Goal: Transaction & Acquisition: Purchase product/service

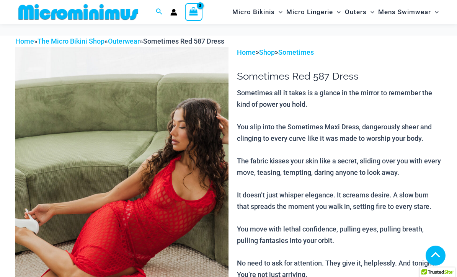
scroll to position [245, 0]
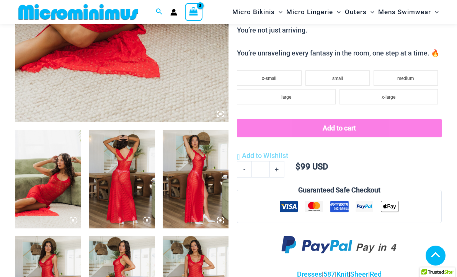
click at [44, 163] on img at bounding box center [48, 179] width 66 height 99
click at [38, 157] on img at bounding box center [48, 179] width 66 height 99
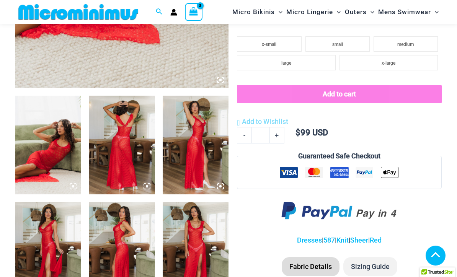
scroll to position [278, 0]
click at [106, 142] on img at bounding box center [122, 145] width 66 height 99
click at [114, 142] on img at bounding box center [122, 145] width 66 height 99
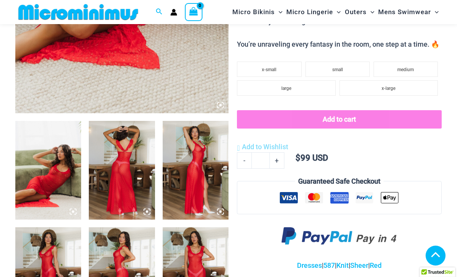
scroll to position [272, 0]
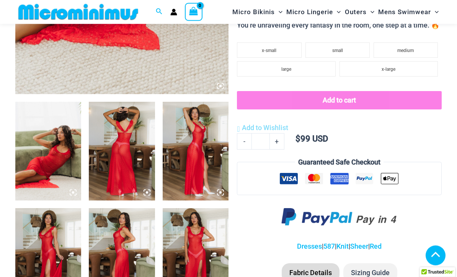
click at [121, 159] on img at bounding box center [122, 151] width 66 height 99
click at [109, 150] on img at bounding box center [122, 151] width 66 height 99
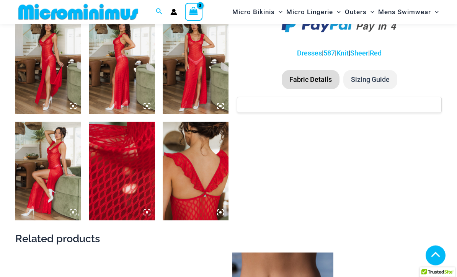
scroll to position [466, 0]
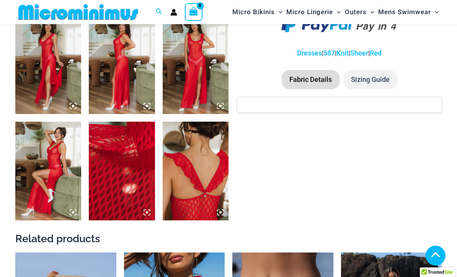
click at [100, 163] on img at bounding box center [122, 171] width 66 height 99
click at [107, 159] on img at bounding box center [122, 171] width 66 height 99
click at [143, 207] on img at bounding box center [122, 171] width 66 height 99
click at [43, 145] on img at bounding box center [48, 171] width 66 height 99
click at [49, 157] on img at bounding box center [48, 171] width 66 height 99
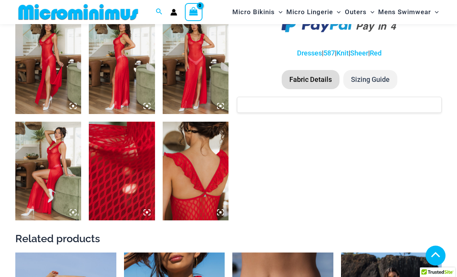
click at [39, 147] on img at bounding box center [48, 171] width 66 height 99
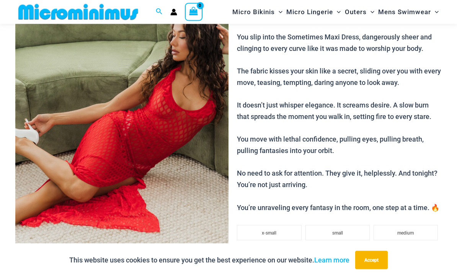
scroll to position [78, 0]
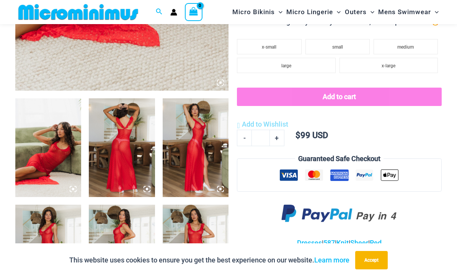
scroll to position [277, 0]
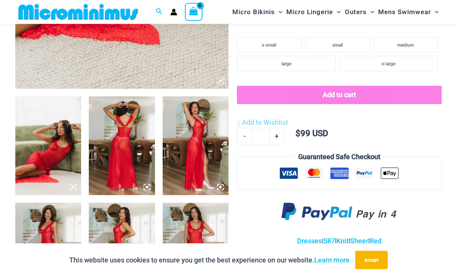
click at [111, 143] on img at bounding box center [122, 146] width 66 height 99
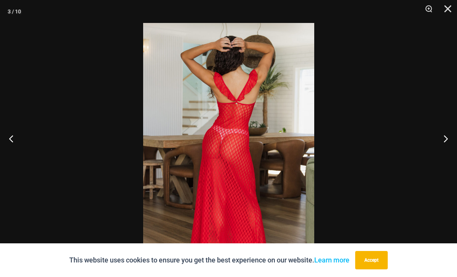
click at [113, 142] on div at bounding box center [228, 138] width 457 height 277
click at [359, 154] on div at bounding box center [228, 138] width 457 height 277
click at [441, 150] on button "Next" at bounding box center [442, 138] width 29 height 38
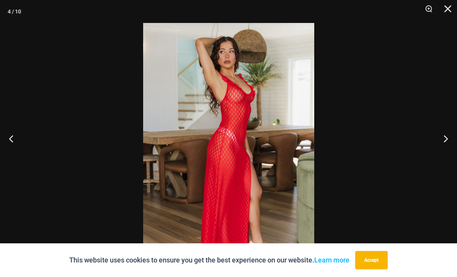
click at [450, 147] on button "Next" at bounding box center [442, 138] width 29 height 38
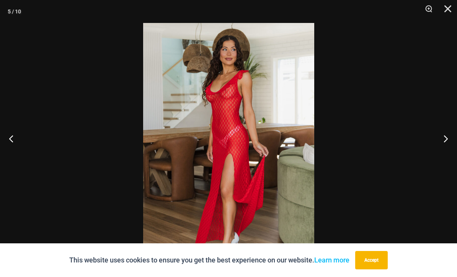
click at [440, 142] on button "Next" at bounding box center [442, 138] width 29 height 38
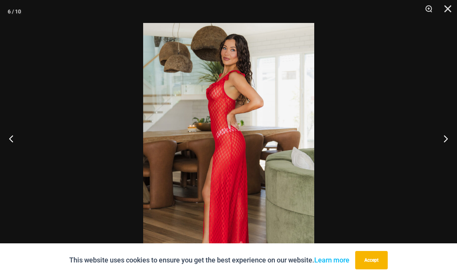
click at [445, 148] on button "Next" at bounding box center [442, 138] width 29 height 38
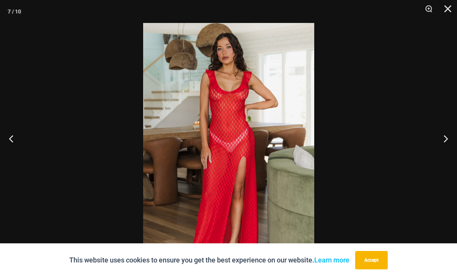
click at [438, 148] on button "Next" at bounding box center [442, 138] width 29 height 38
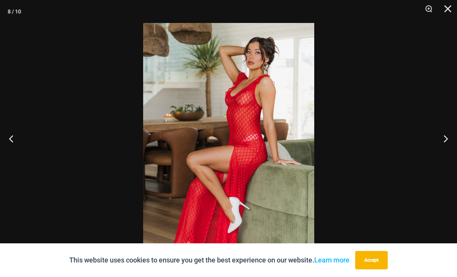
click at [436, 148] on button "Next" at bounding box center [442, 138] width 29 height 38
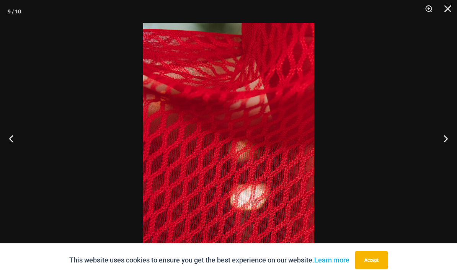
click at [437, 147] on button "Next" at bounding box center [442, 138] width 29 height 38
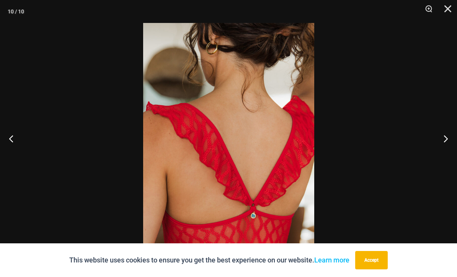
click at [435, 150] on button "Next" at bounding box center [442, 138] width 29 height 38
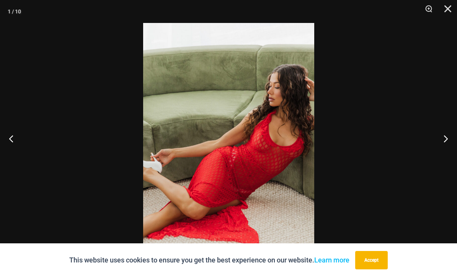
click at [437, 145] on button "Next" at bounding box center [442, 138] width 29 height 38
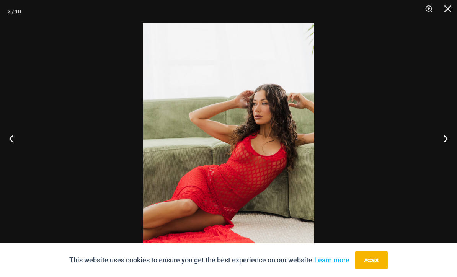
click at [440, 142] on button "Next" at bounding box center [442, 138] width 29 height 38
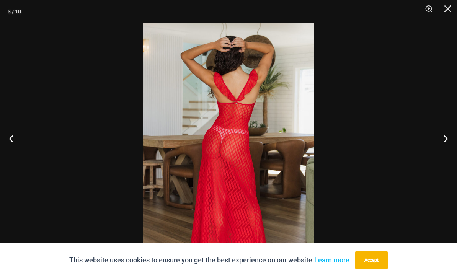
click at [440, 143] on button "Next" at bounding box center [442, 138] width 29 height 38
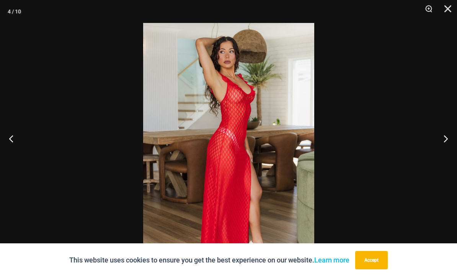
click at [440, 143] on button "Next" at bounding box center [442, 138] width 29 height 38
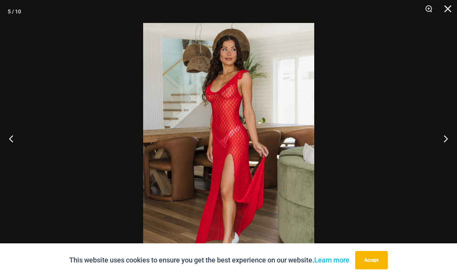
click at [436, 144] on button "Next" at bounding box center [442, 138] width 29 height 38
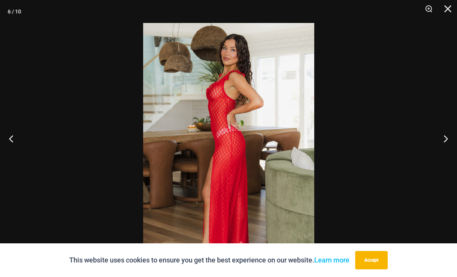
click at [435, 144] on button "Next" at bounding box center [442, 138] width 29 height 38
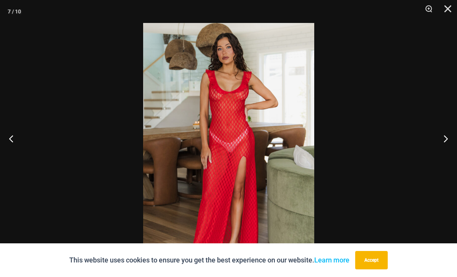
click at [434, 144] on button "Next" at bounding box center [442, 138] width 29 height 38
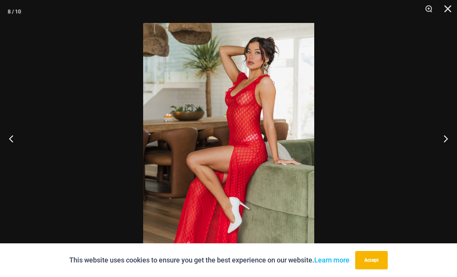
click at [446, 7] on button "Close" at bounding box center [444, 11] width 19 height 23
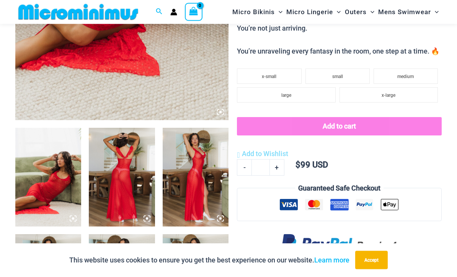
scroll to position [247, 0]
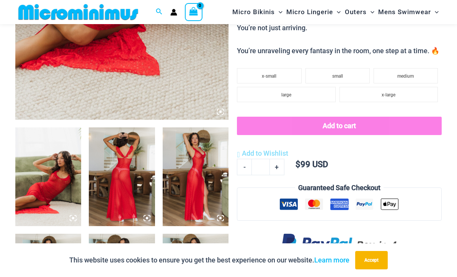
click at [111, 164] on img at bounding box center [122, 176] width 66 height 99
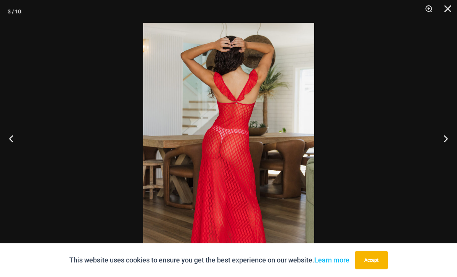
click at [447, 149] on button "Next" at bounding box center [442, 138] width 29 height 38
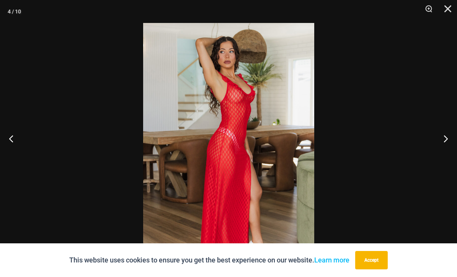
click at [443, 152] on button "Next" at bounding box center [442, 138] width 29 height 38
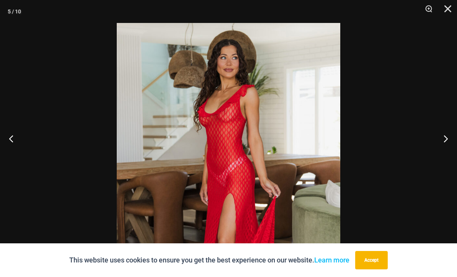
click at [441, 153] on button "Next" at bounding box center [442, 138] width 29 height 38
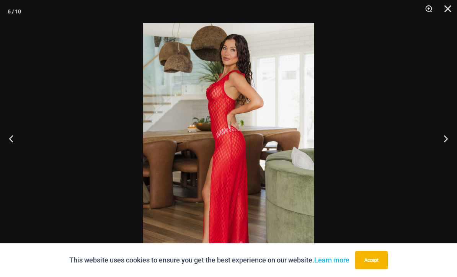
click at [440, 154] on button "Next" at bounding box center [442, 138] width 29 height 38
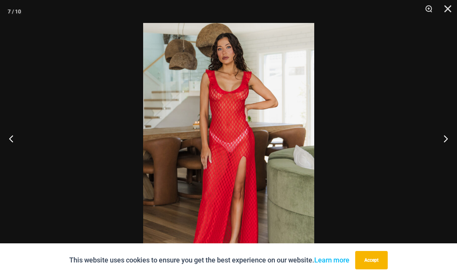
click at [439, 153] on button "Next" at bounding box center [442, 138] width 29 height 38
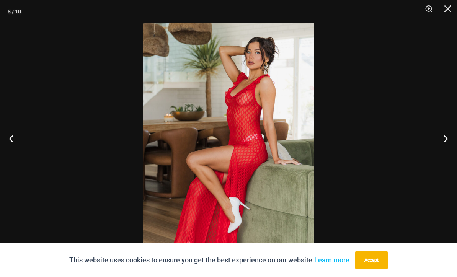
click at [440, 155] on button "Next" at bounding box center [442, 138] width 29 height 38
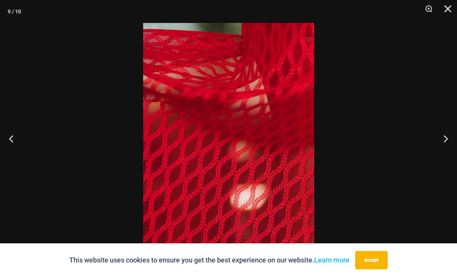
click at [445, 7] on button "Close" at bounding box center [444, 11] width 19 height 23
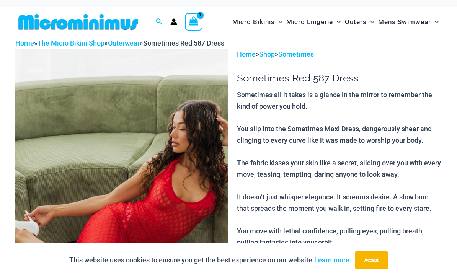
scroll to position [0, 0]
